Goal: Check status: Check status

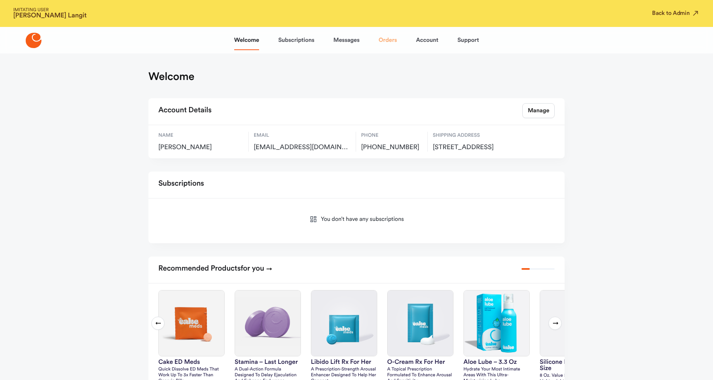
click at [387, 42] on link "Orders" at bounding box center [388, 40] width 18 height 20
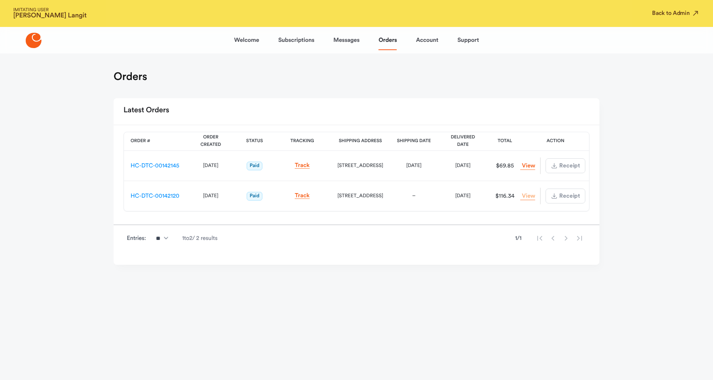
click at [529, 197] on link "View Order" at bounding box center [527, 196] width 15 height 8
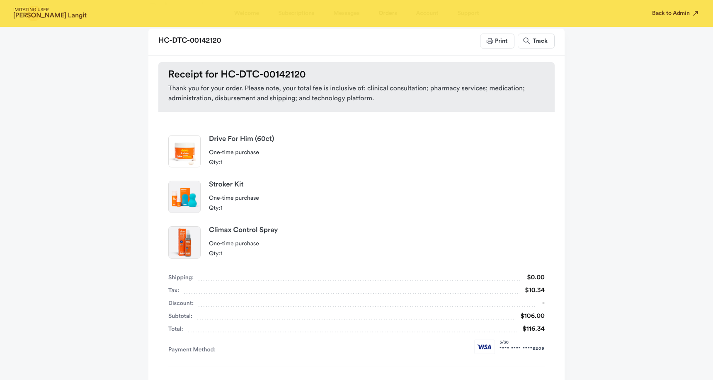
scroll to position [71, 0]
click at [500, 44] on button "Print" at bounding box center [497, 39] width 34 height 15
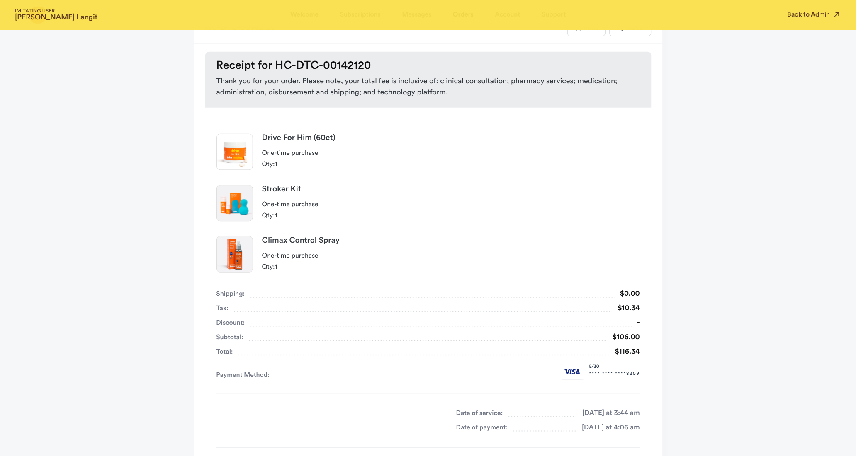
scroll to position [86, 0]
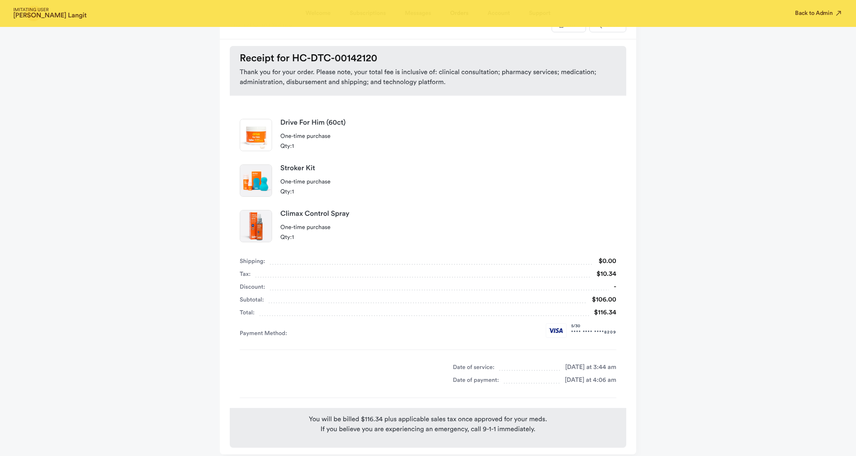
click at [690, 139] on div "IMITATING USER [PERSON_NAME] Back to Admin Welcome Subscriptions Messages Order…" at bounding box center [428, 201] width 856 height 574
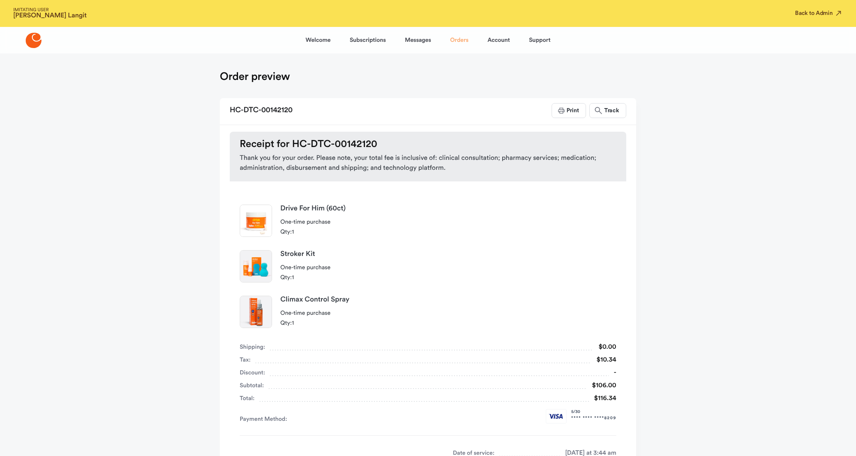
click at [457, 41] on link "Orders" at bounding box center [459, 40] width 18 height 20
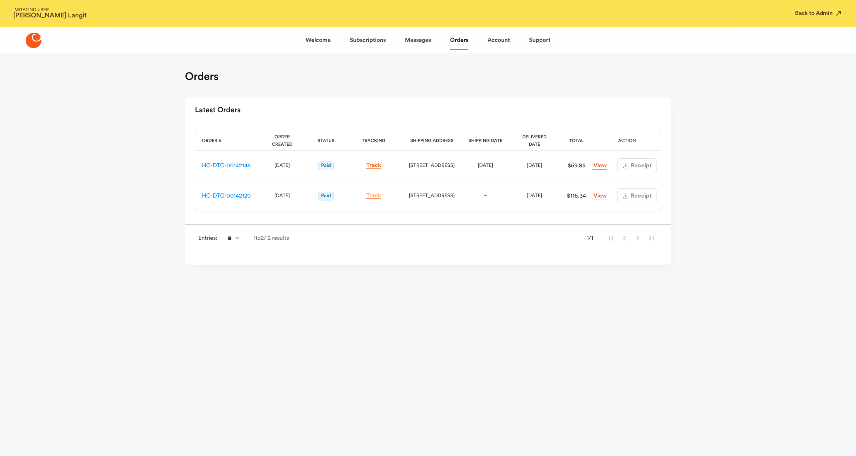
click at [370, 193] on link "Track" at bounding box center [373, 196] width 15 height 6
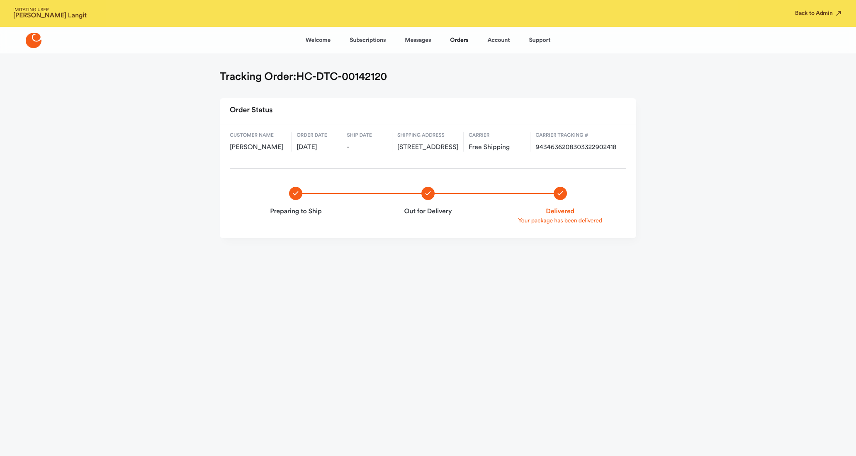
click at [564, 144] on span "9434636208303322902418" at bounding box center [578, 147] width 86 height 8
copy span "9434636208303322902418"
drag, startPoint x: 446, startPoint y: 148, endPoint x: 396, endPoint y: 146, distance: 50.2
click at [396, 146] on div "Customer name [PERSON_NAME] Order date [DATE] Ship date - Shipping address [STR…" at bounding box center [428, 141] width 416 height 33
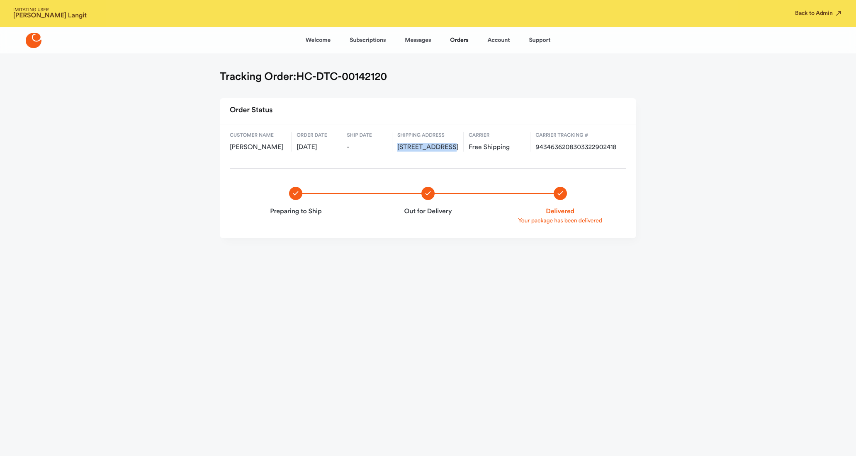
copy span "[STREET_ADDRESS]"
click at [494, 40] on link "Account" at bounding box center [498, 40] width 22 height 20
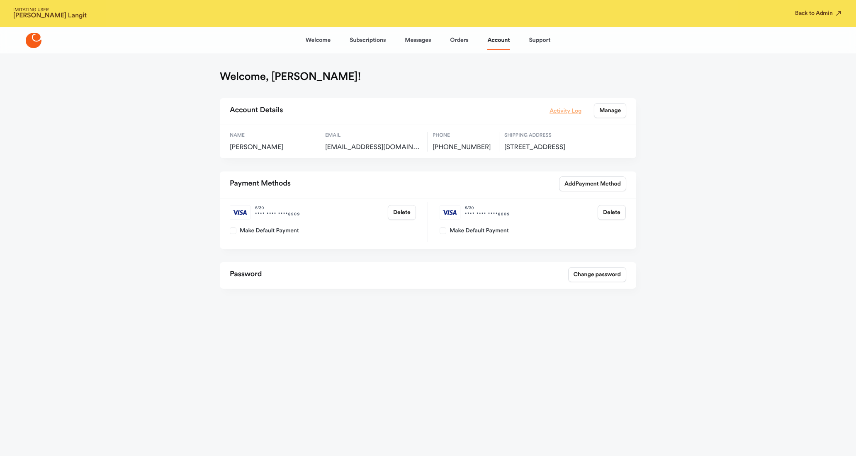
click at [564, 110] on link "Activity Log" at bounding box center [565, 110] width 32 height 9
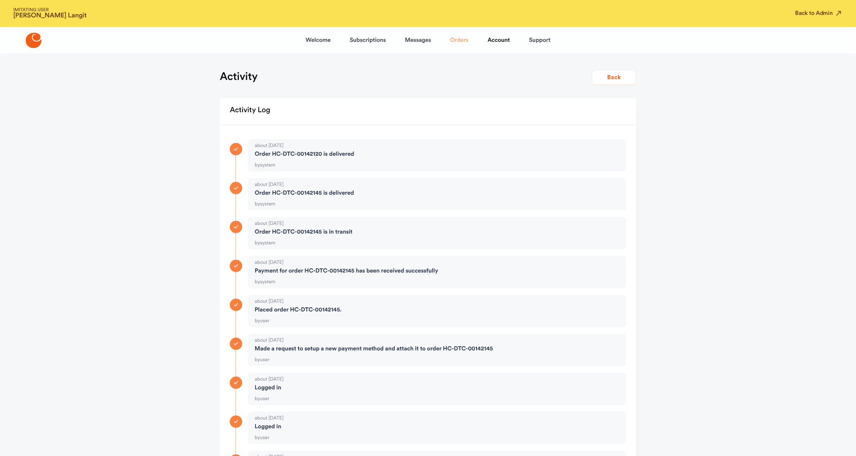
click at [459, 39] on link "Orders" at bounding box center [459, 40] width 18 height 20
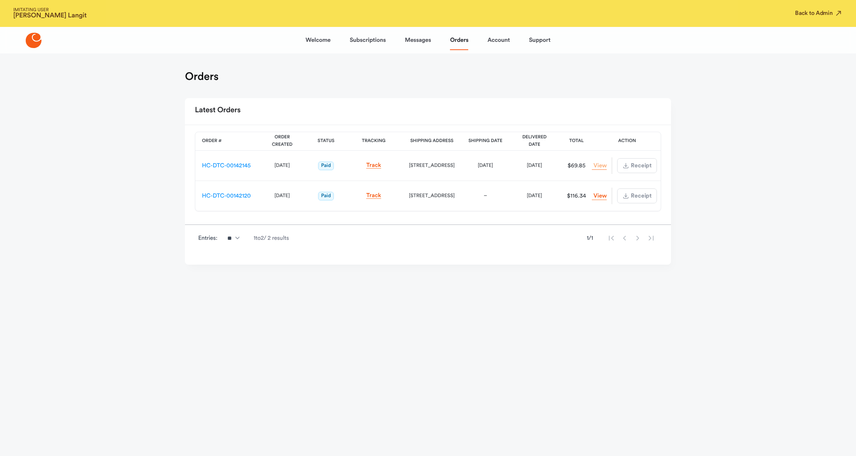
click at [597, 162] on link "View Order" at bounding box center [599, 166] width 15 height 8
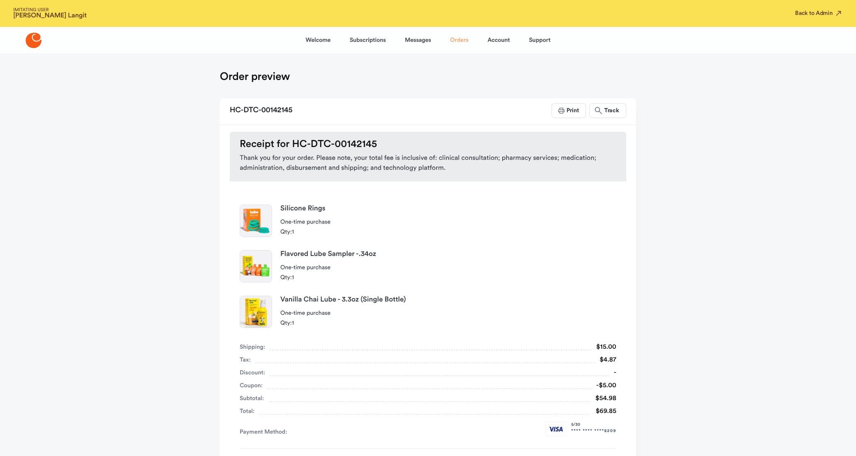
click at [457, 39] on link "Orders" at bounding box center [459, 40] width 18 height 20
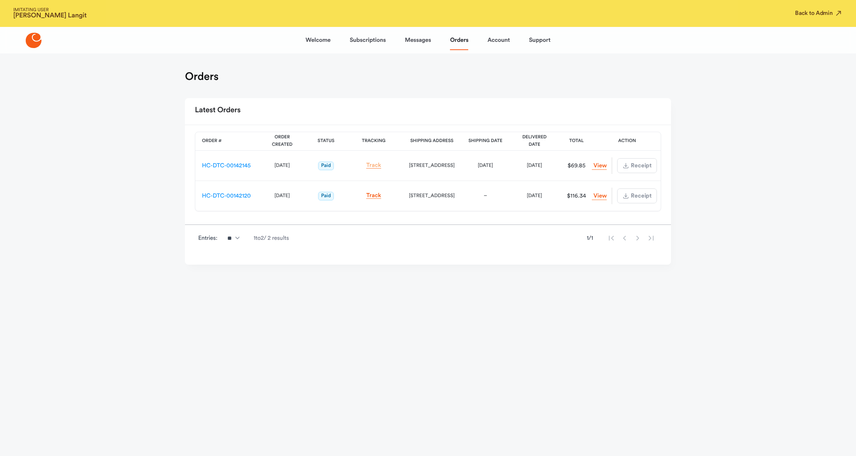
click at [378, 163] on link "Track" at bounding box center [373, 166] width 15 height 6
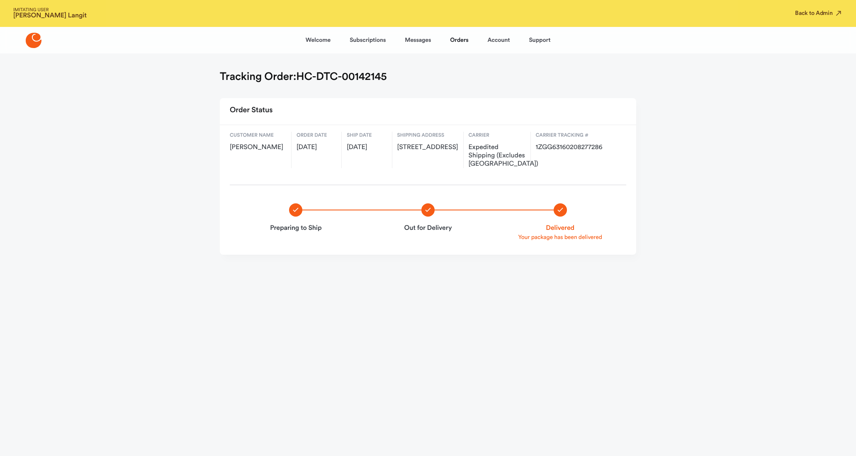
click at [578, 145] on span "1ZGG63160208277286" at bounding box center [578, 147] width 85 height 8
copy span "1ZGG63160208277286"
drag, startPoint x: 448, startPoint y: 150, endPoint x: 396, endPoint y: 148, distance: 51.9
click at [396, 148] on div "Customer name [PERSON_NAME] Order date [DATE] Ship date [DATE] Shipping address…" at bounding box center [428, 150] width 416 height 50
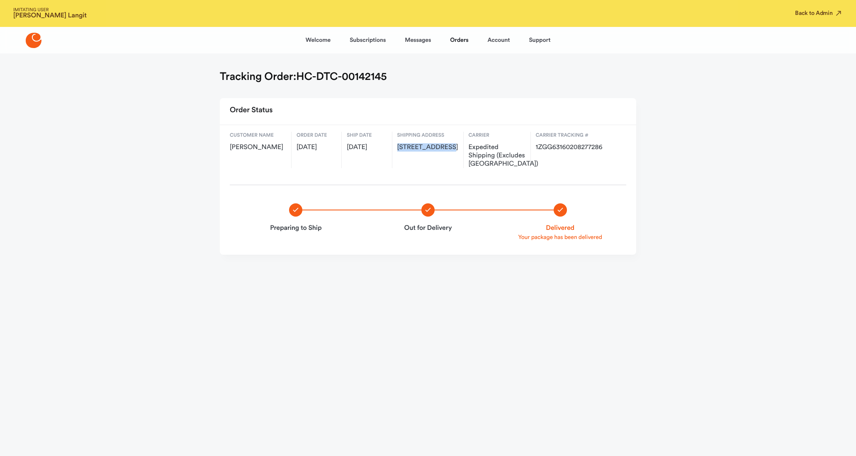
copy span "[STREET_ADDRESS]"
